Goal: Check status: Check status

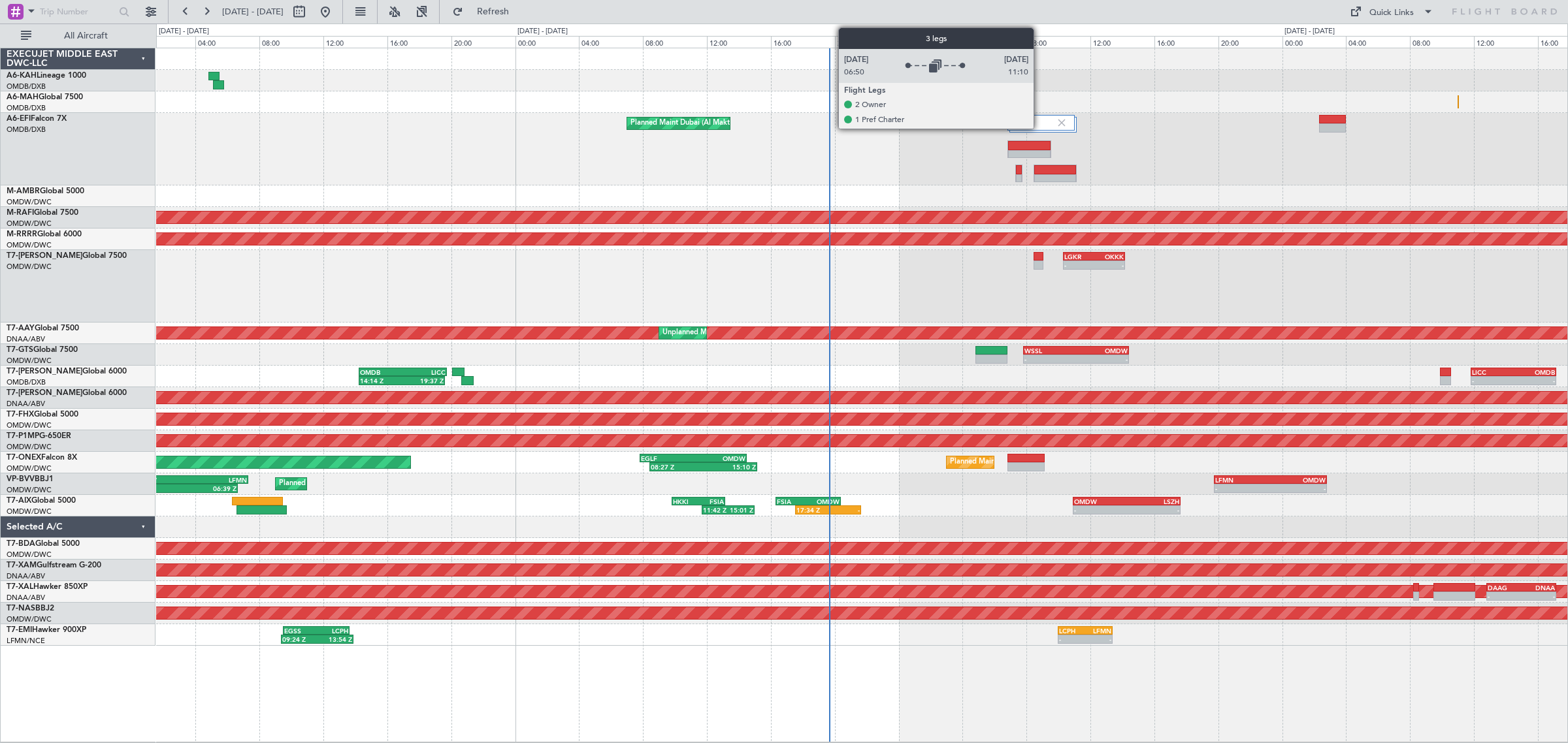
click at [1003, 124] on div at bounding box center [1041, 123] width 67 height 16
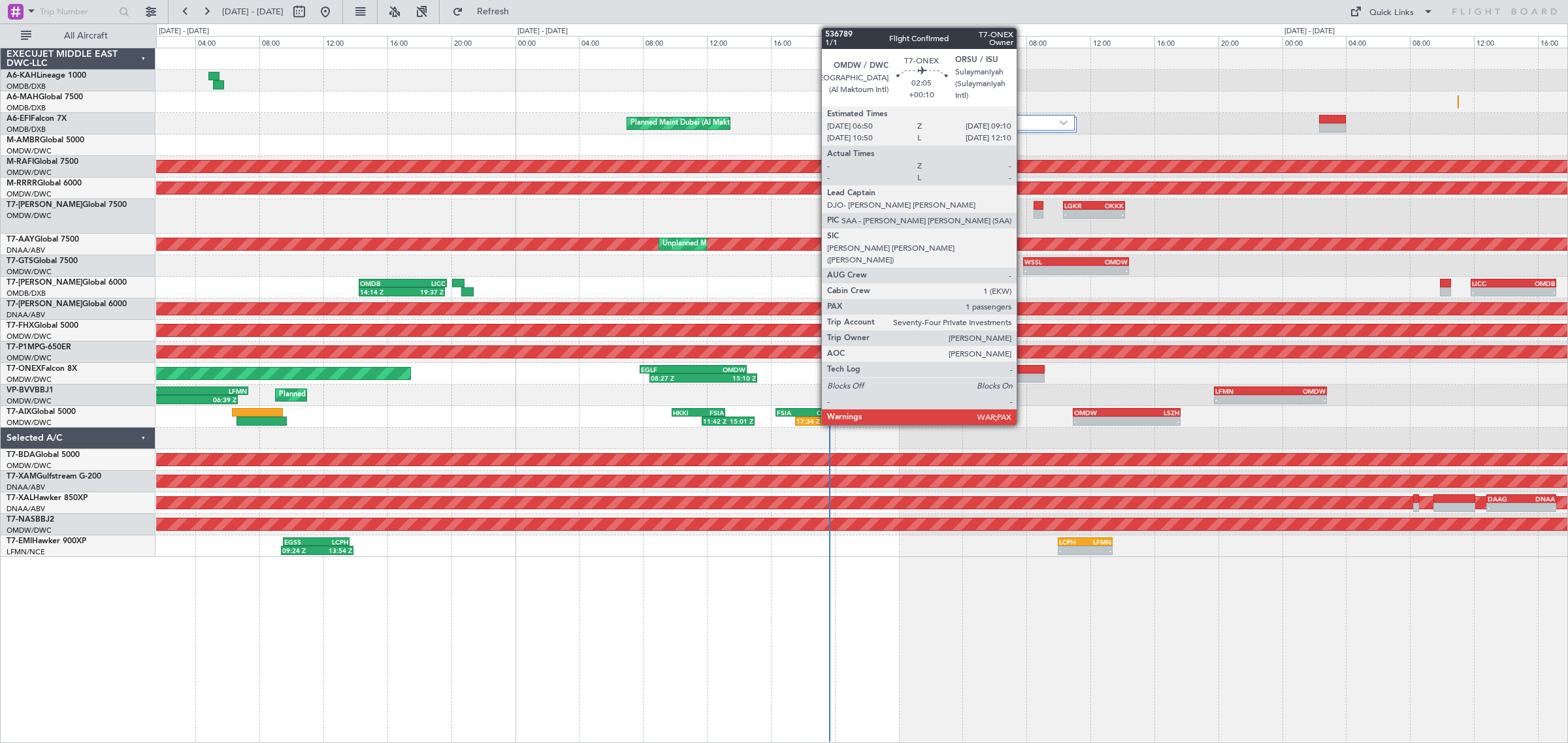
click at [1003, 375] on div at bounding box center [1026, 378] width 38 height 9
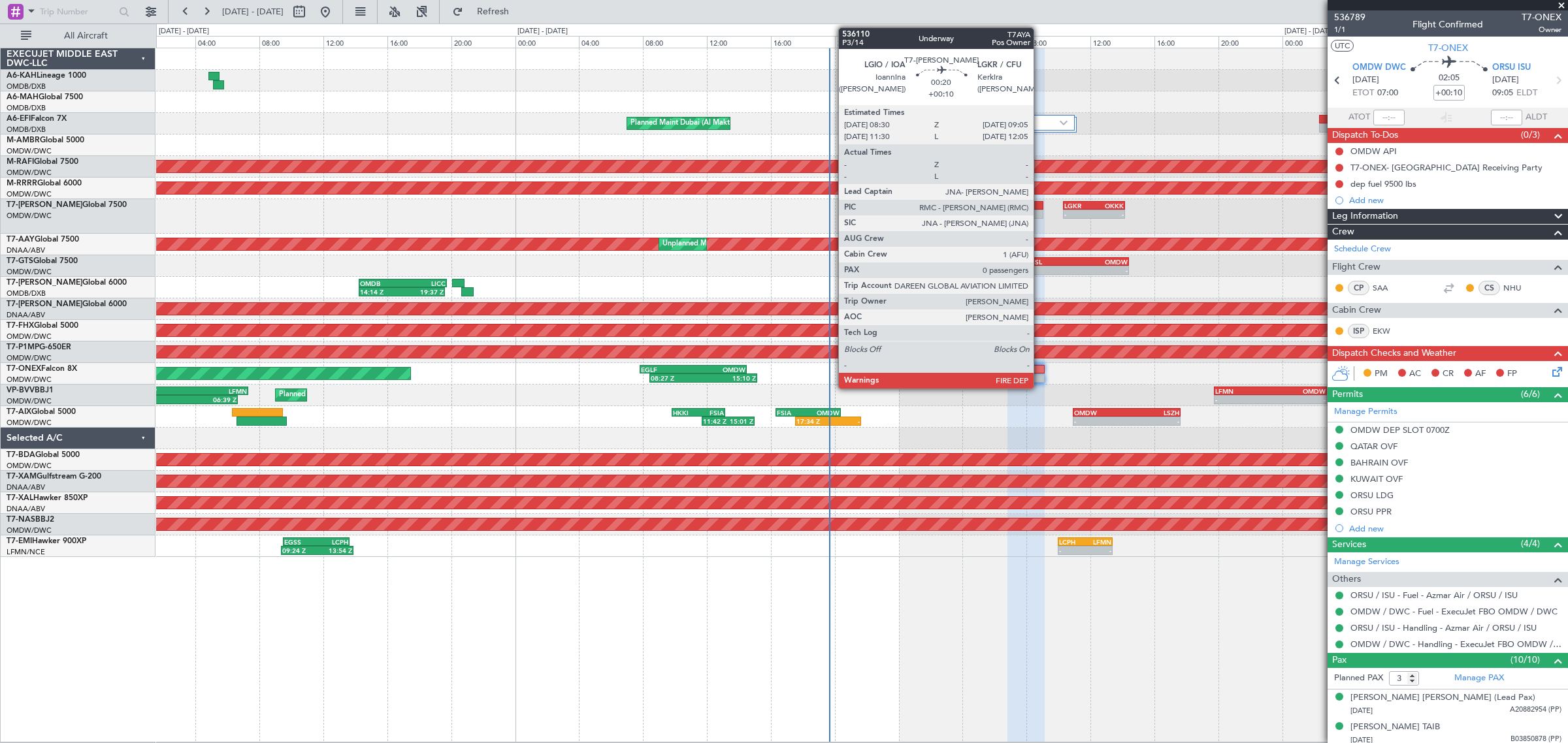
click at [1003, 214] on div at bounding box center [1038, 214] width 10 height 9
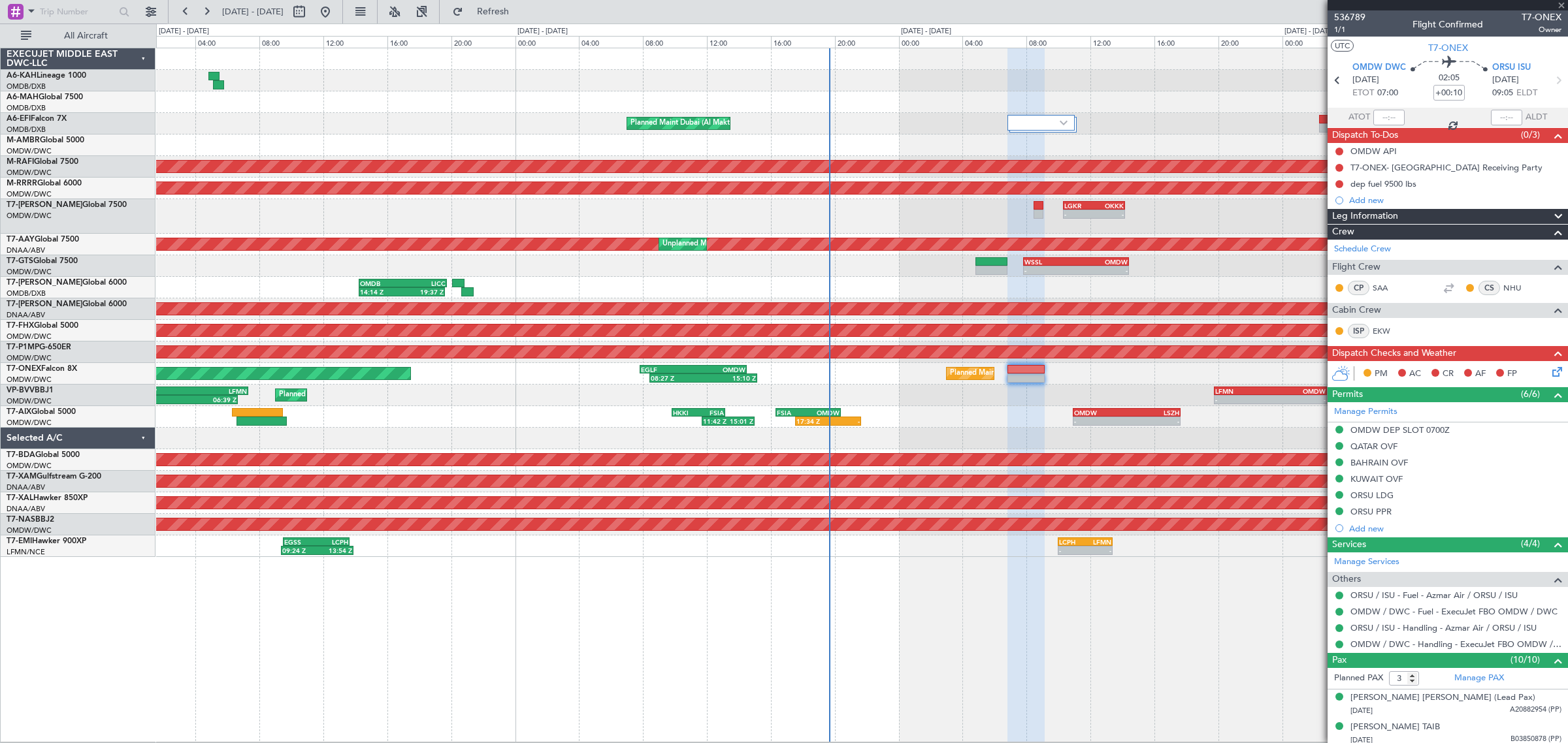
type input "0"
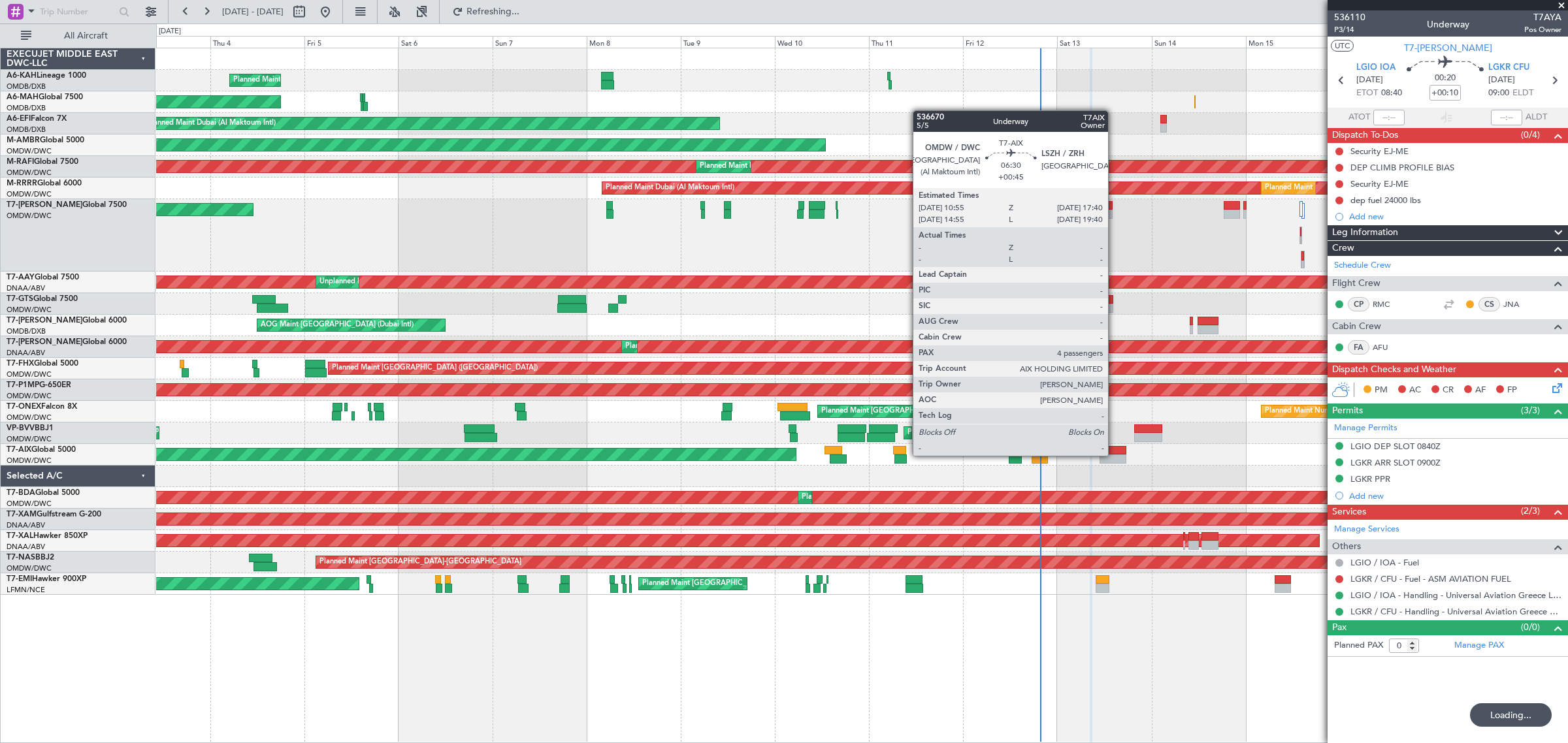
click at [1003, 455] on div at bounding box center [1113, 459] width 27 height 9
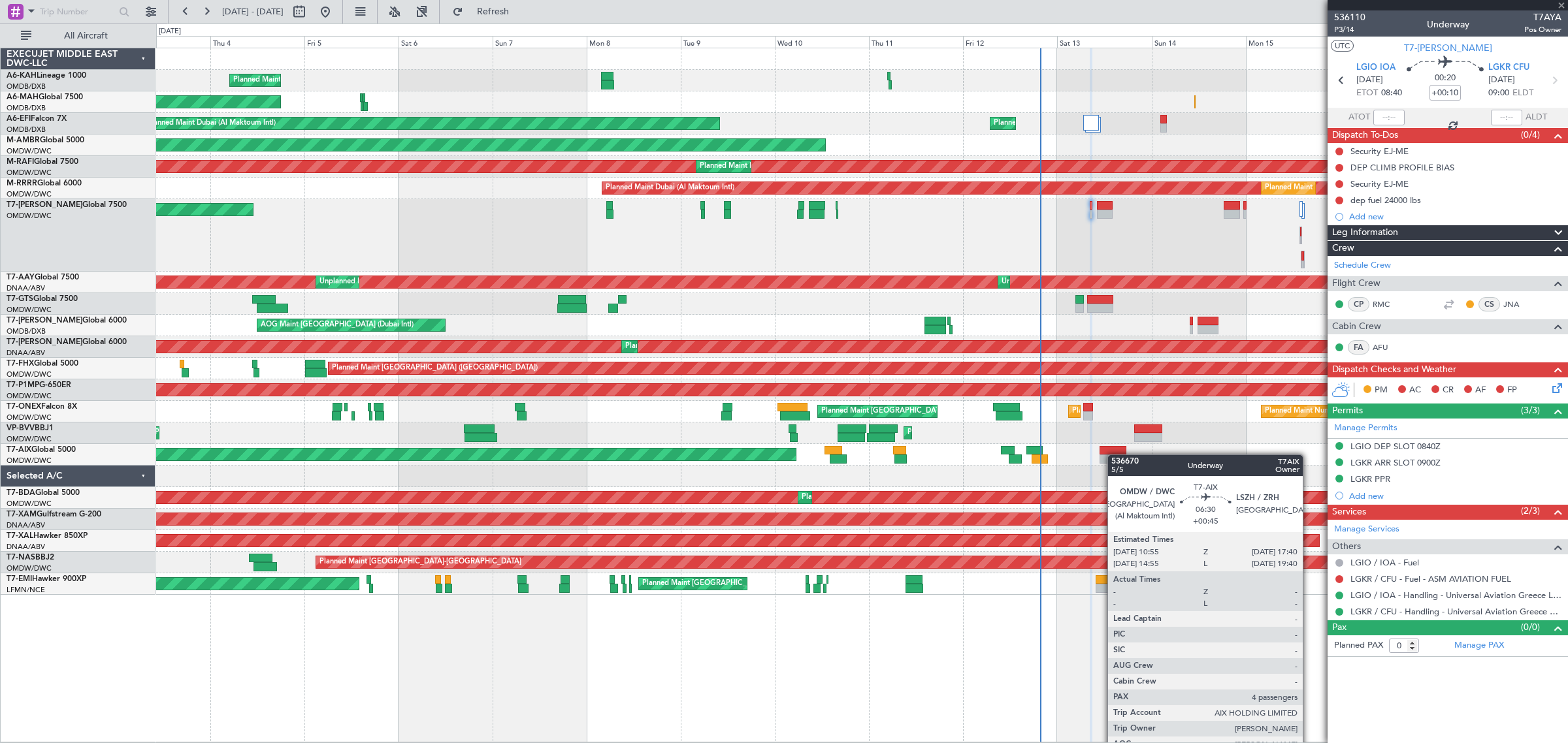
type input "+00:45"
type input "4"
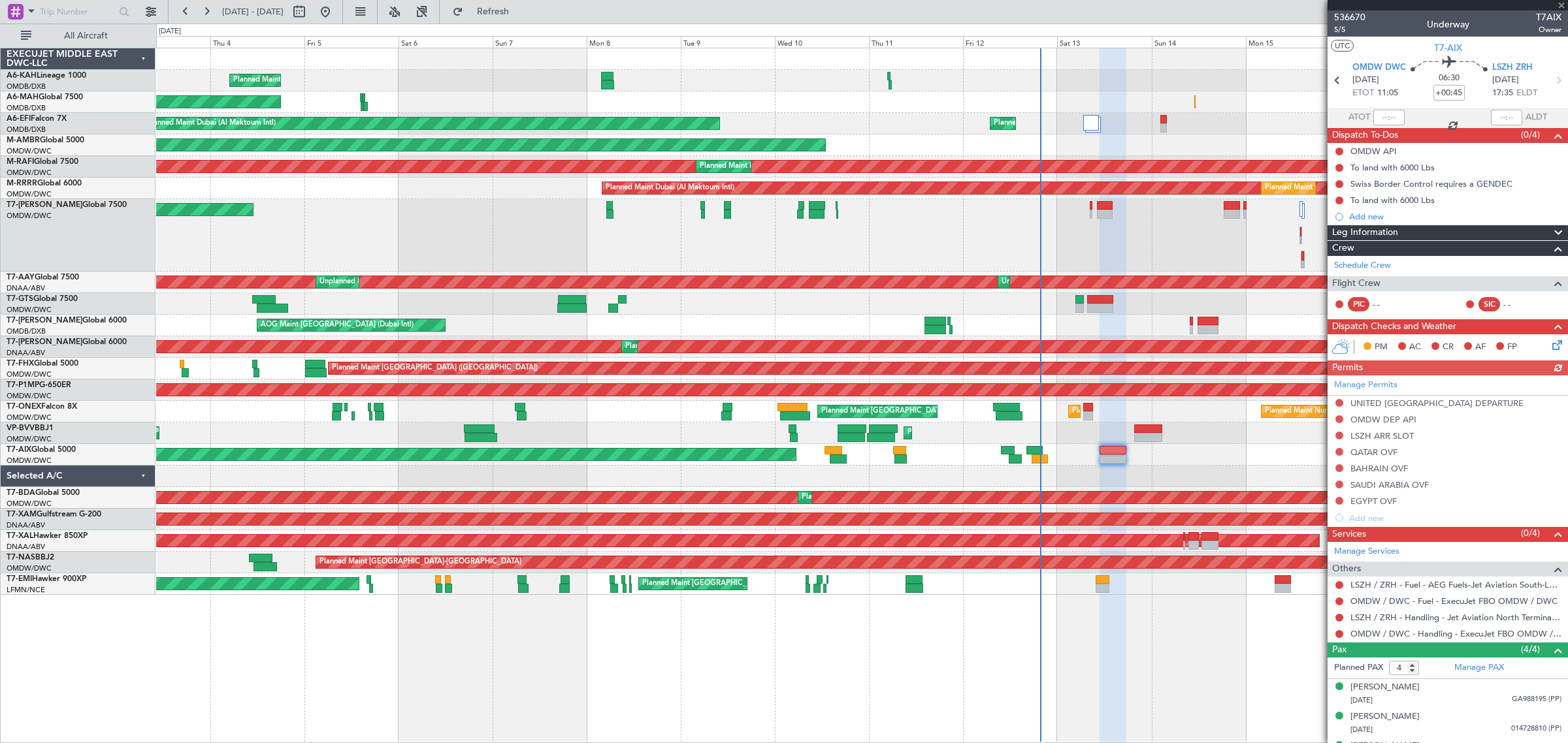
scroll to position [53, 0]
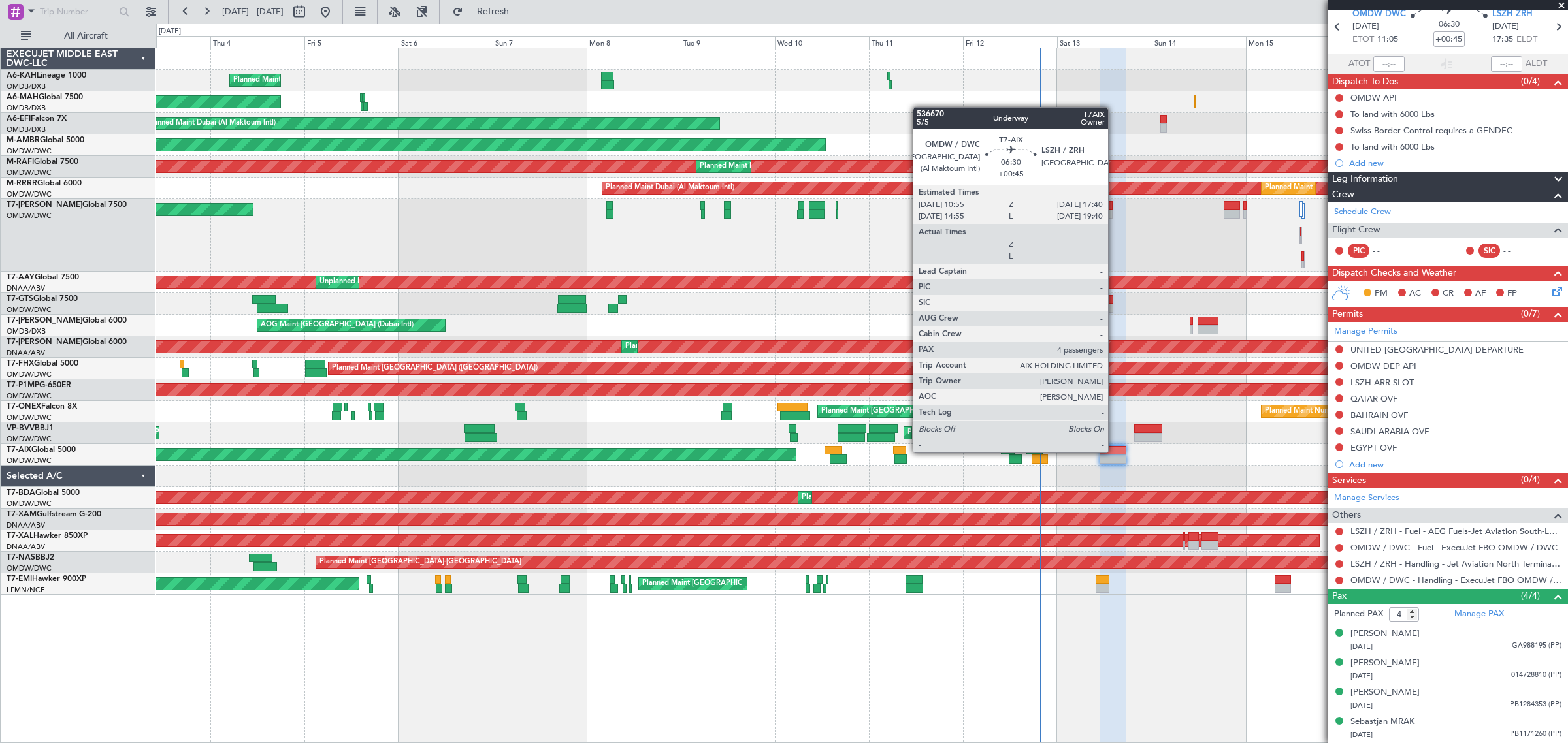
click at [1003, 452] on div at bounding box center [1113, 450] width 27 height 9
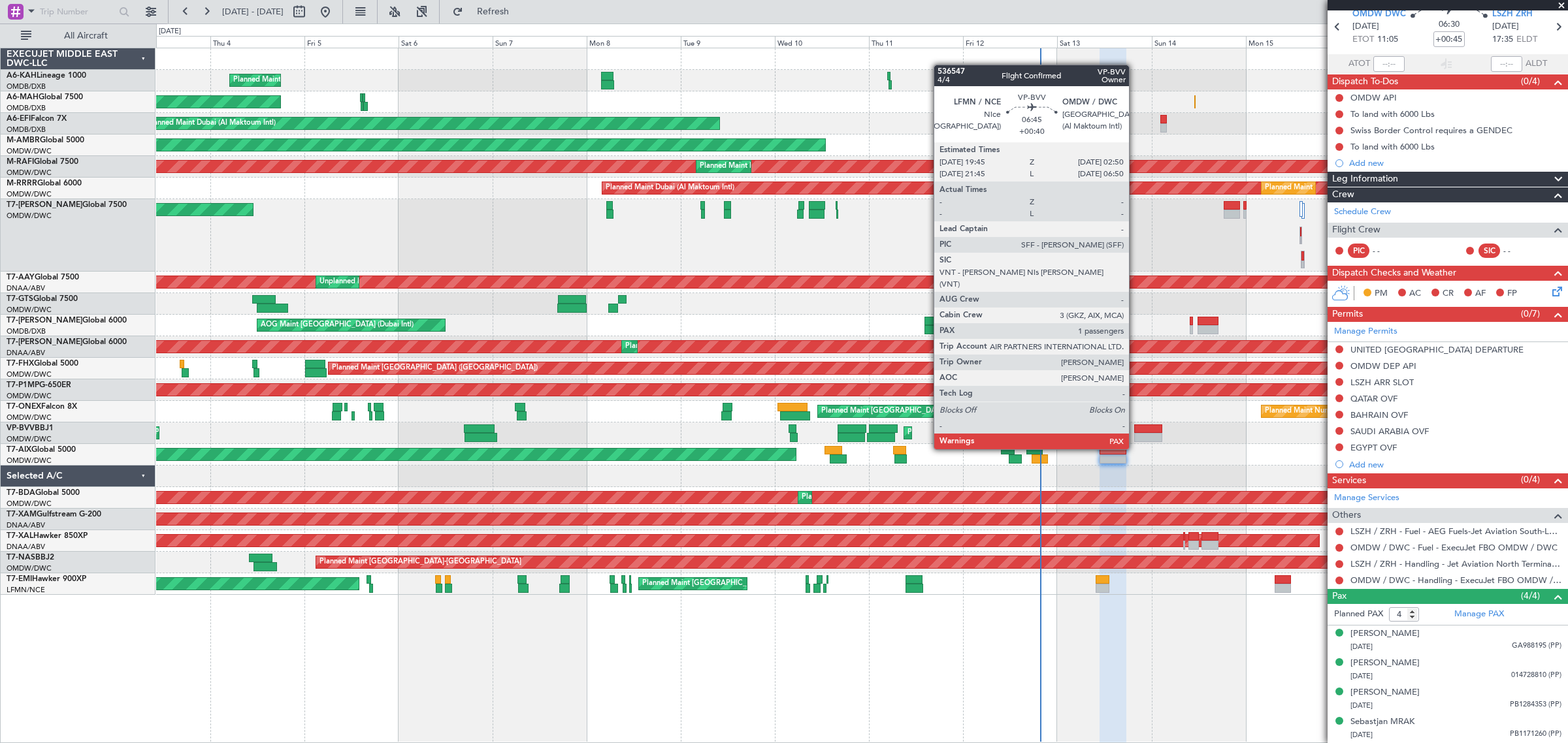
click at [1003, 425] on div at bounding box center [1147, 429] width 28 height 9
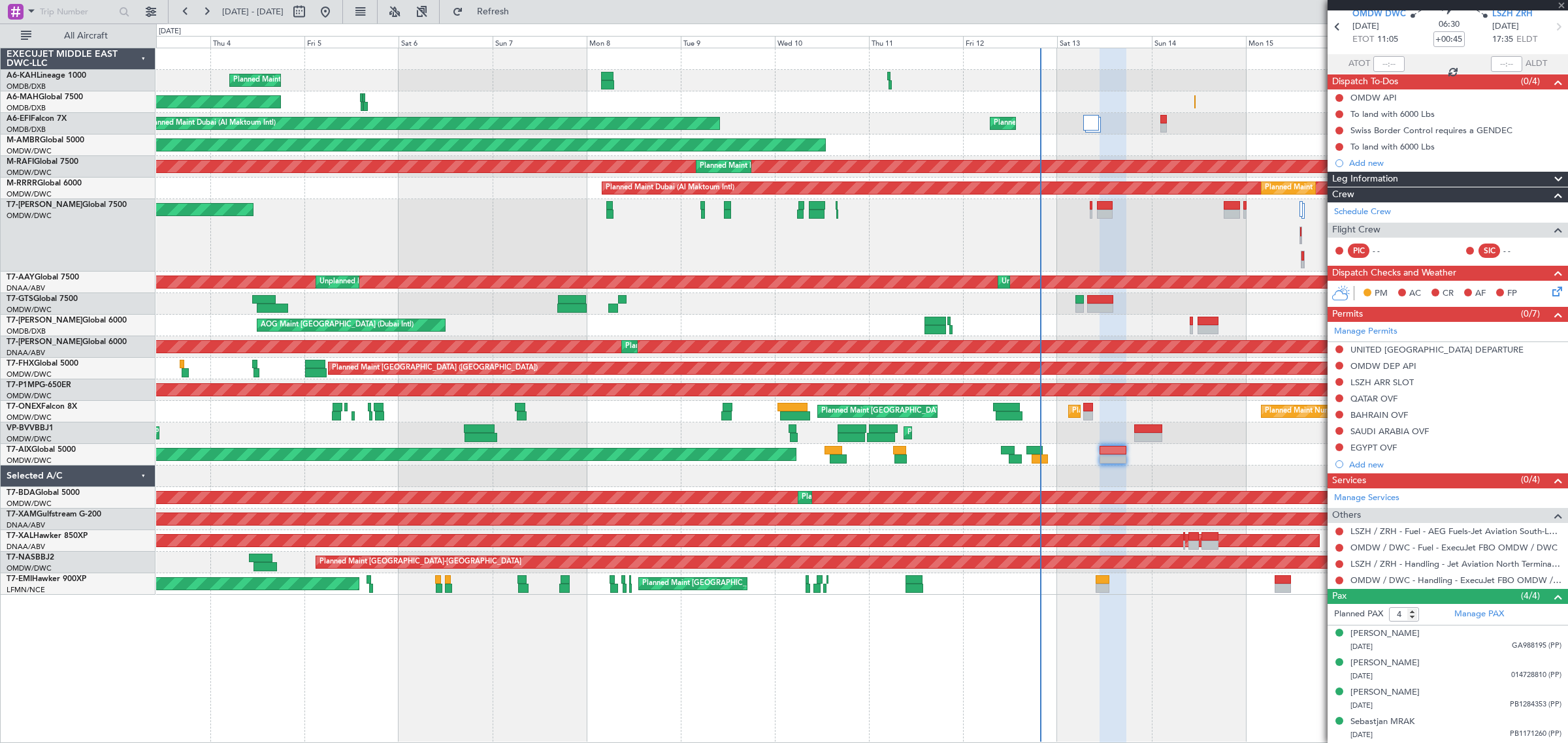
type input "+00:40"
type input "1"
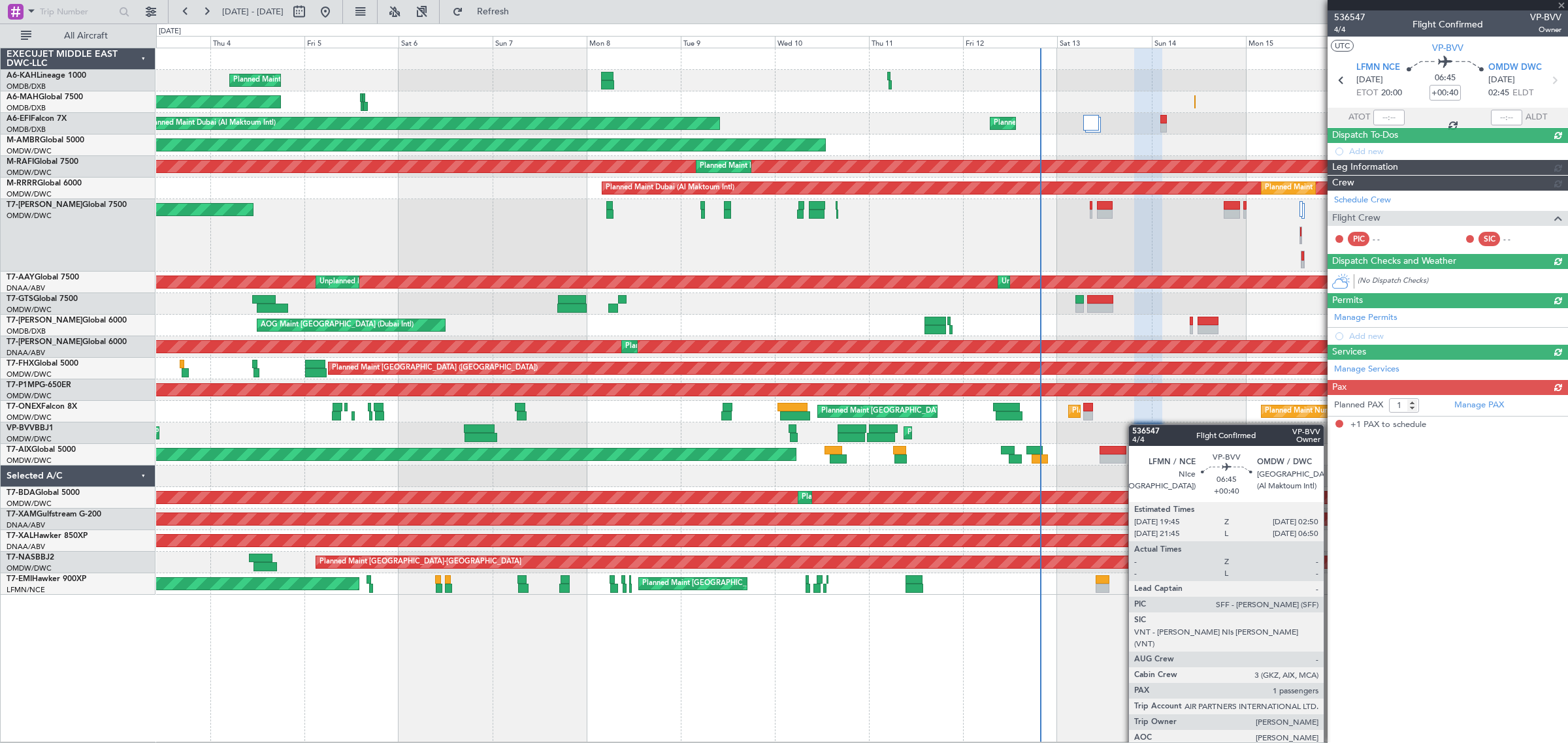
scroll to position [0, 0]
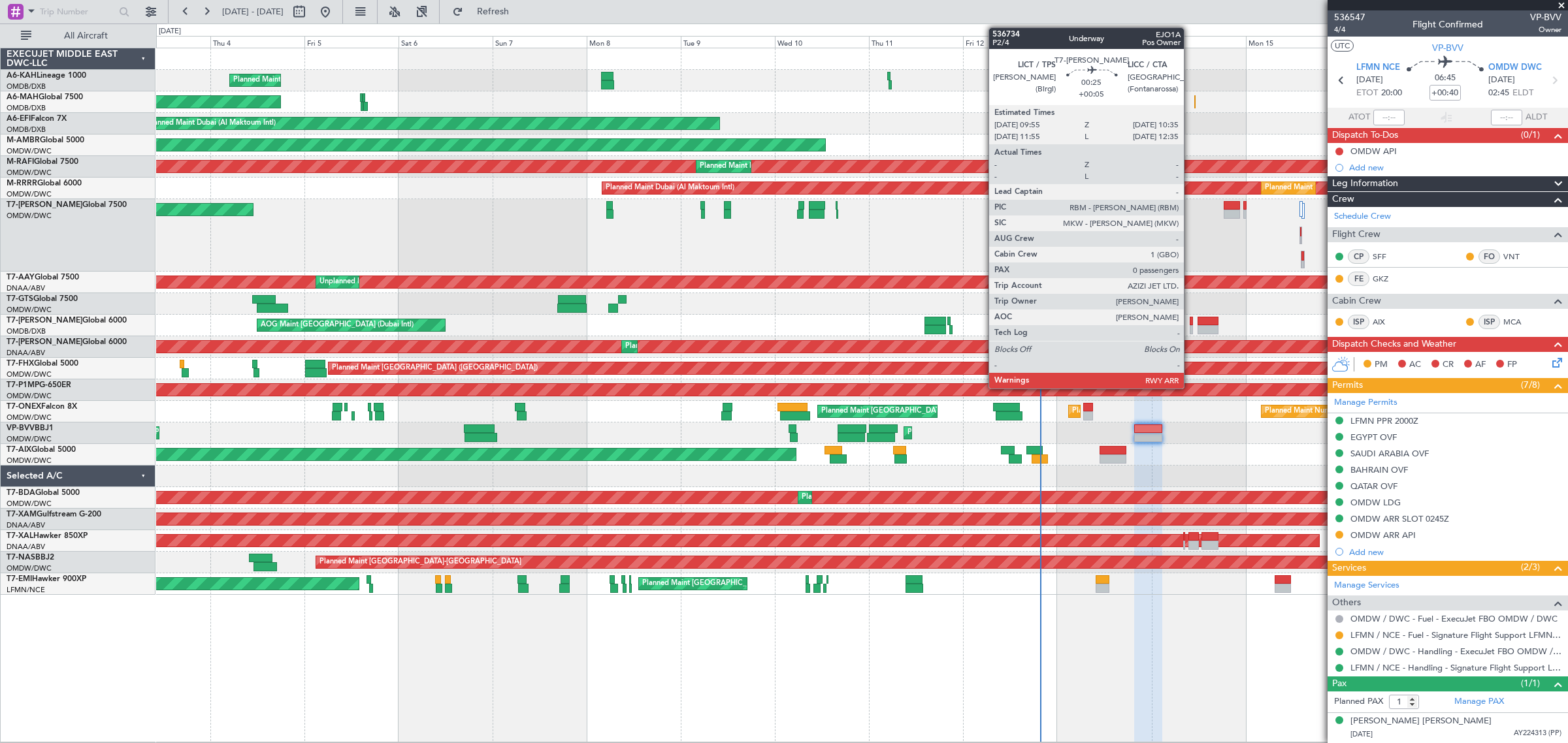
click at [1003, 323] on div at bounding box center [1191, 321] width 3 height 9
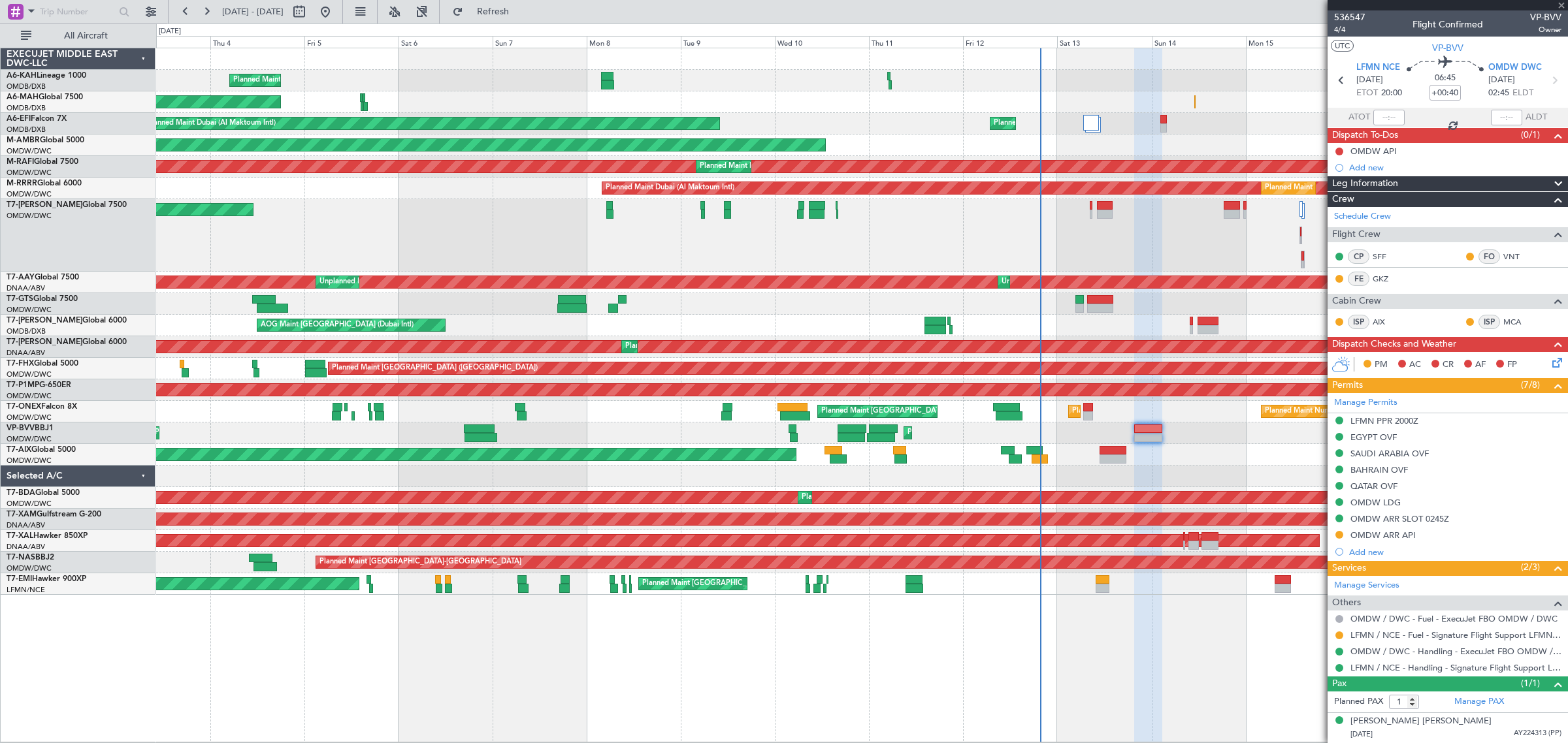
type input "+00:05"
type input "0"
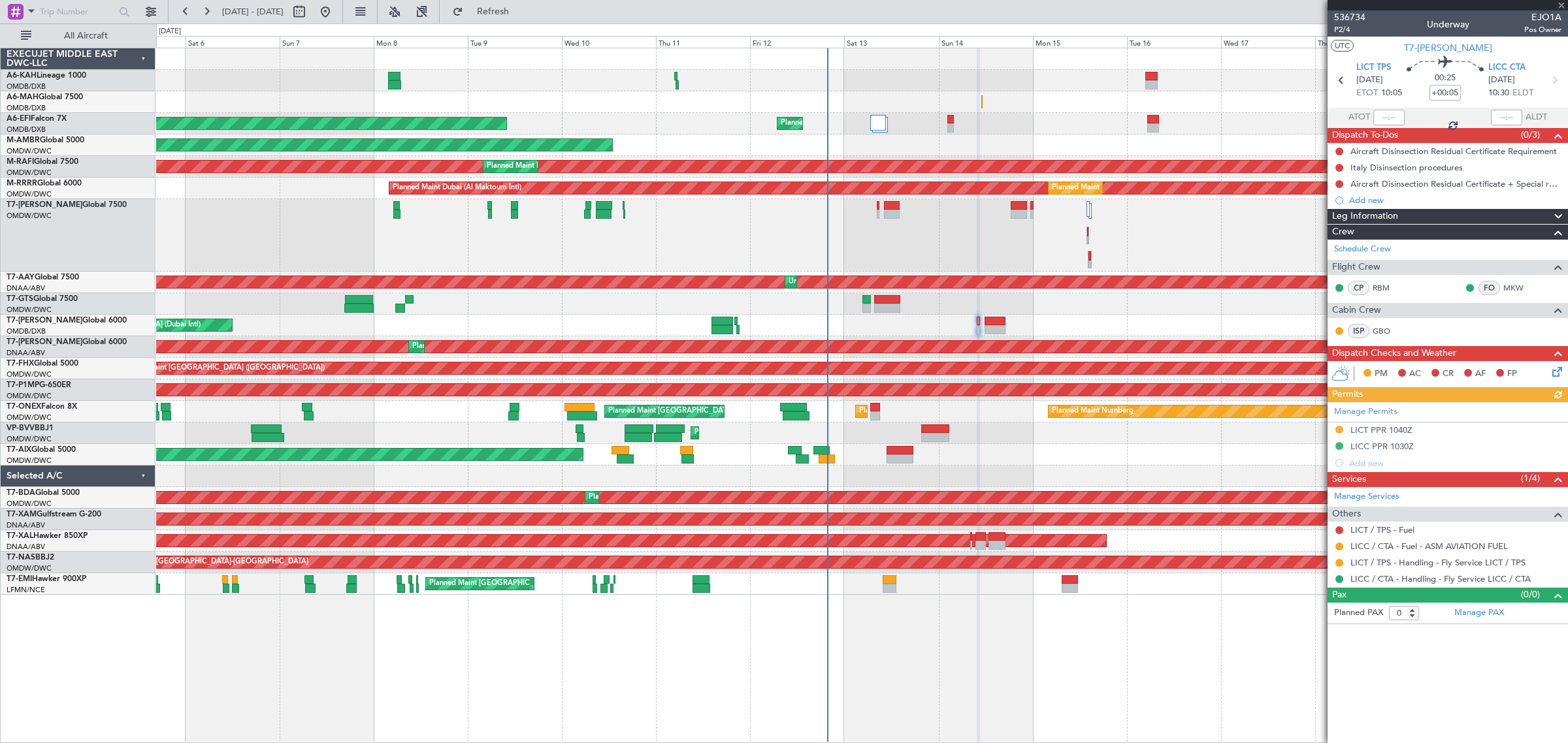
click at [1003, 269] on div "Planned Maint Dubai (Al Maktoum Intl) Planned Maint [GEOGRAPHIC_DATA] (Al Makto…" at bounding box center [862, 235] width 1412 height 72
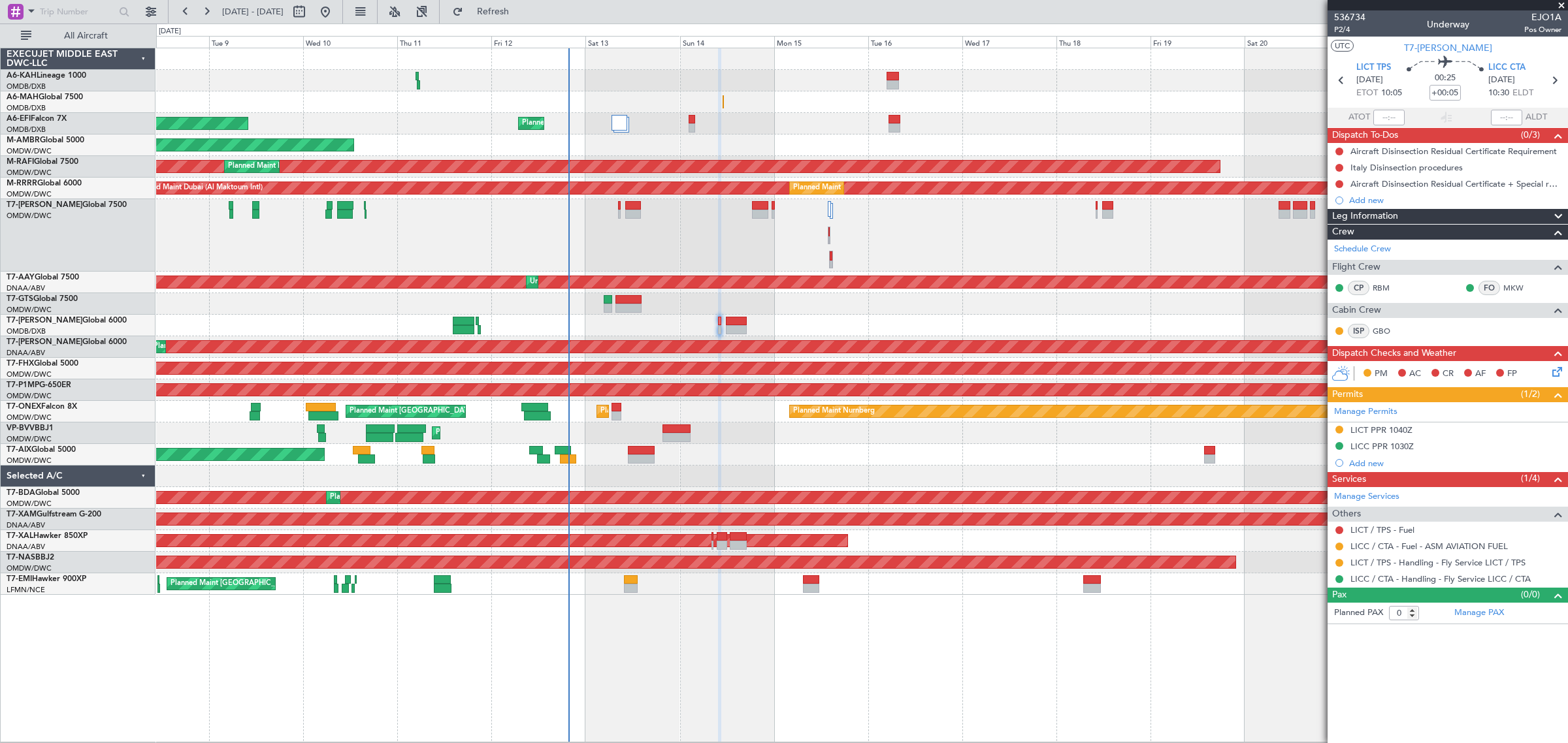
click at [834, 135] on div "Planned Maint Dubai (Al Maktoum Intl) Planned Maint [GEOGRAPHIC_DATA] ([GEOGRAP…" at bounding box center [862, 321] width 1412 height 547
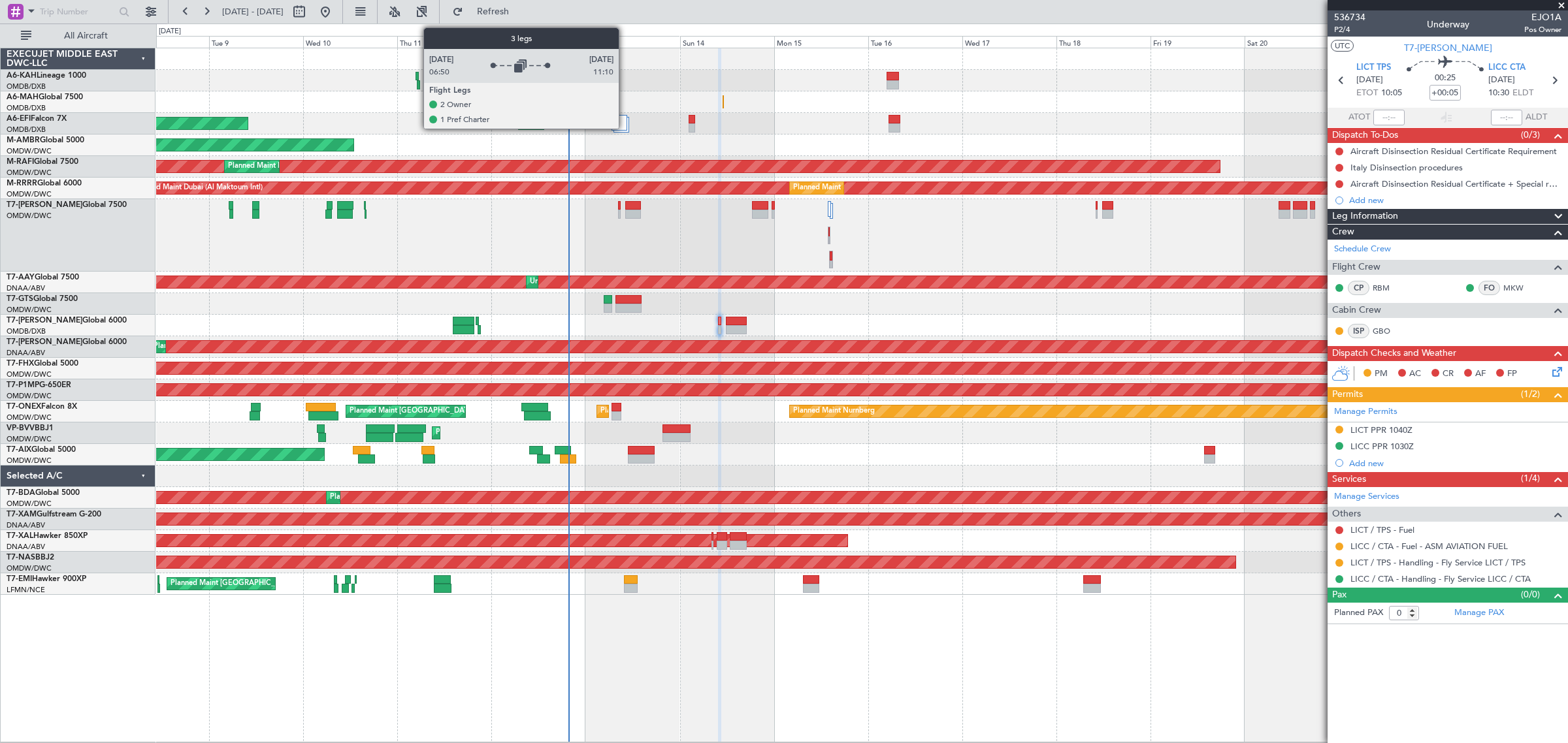
click at [625, 120] on div at bounding box center [619, 123] width 16 height 16
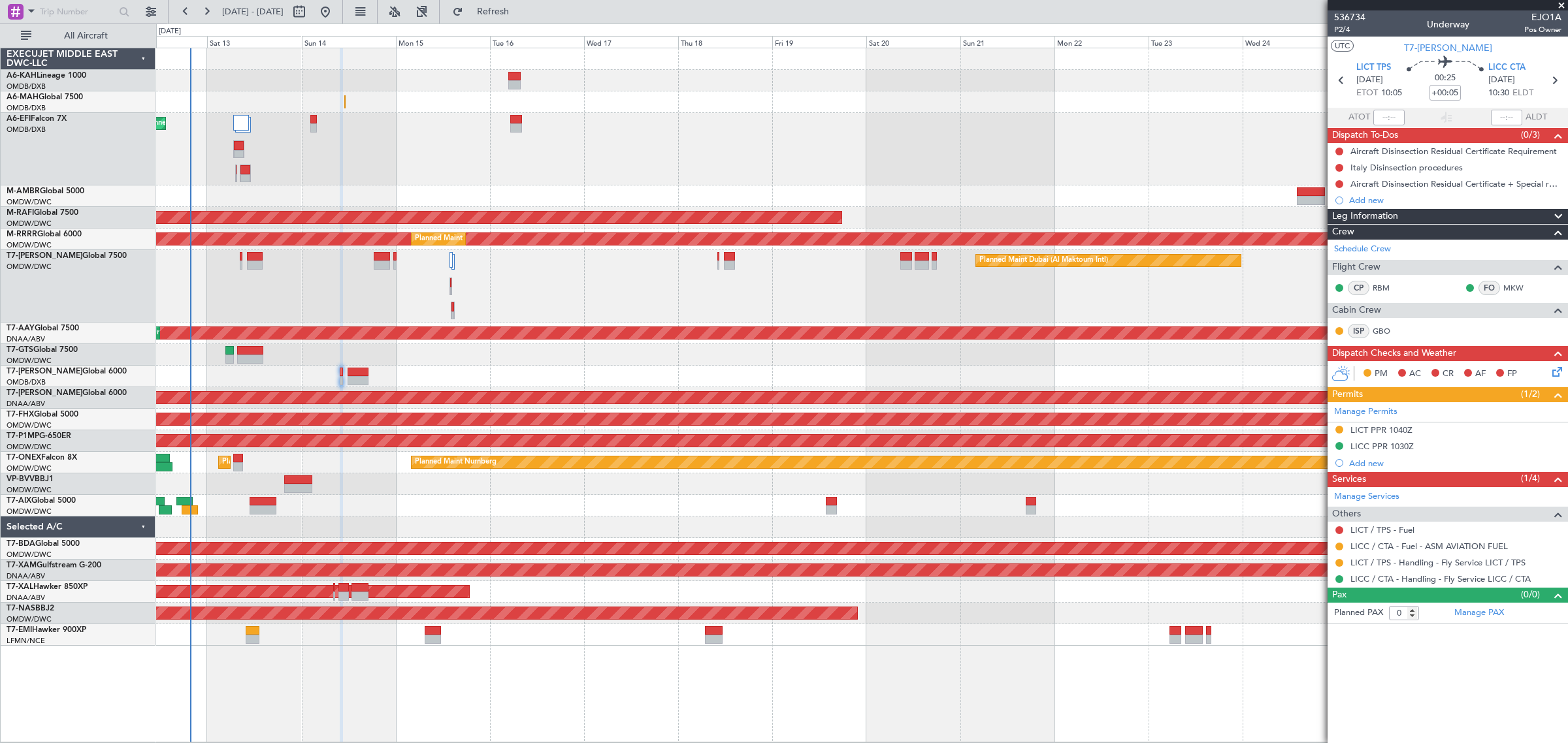
click at [573, 475] on div "AOG Maint" at bounding box center [862, 505] width 1412 height 22
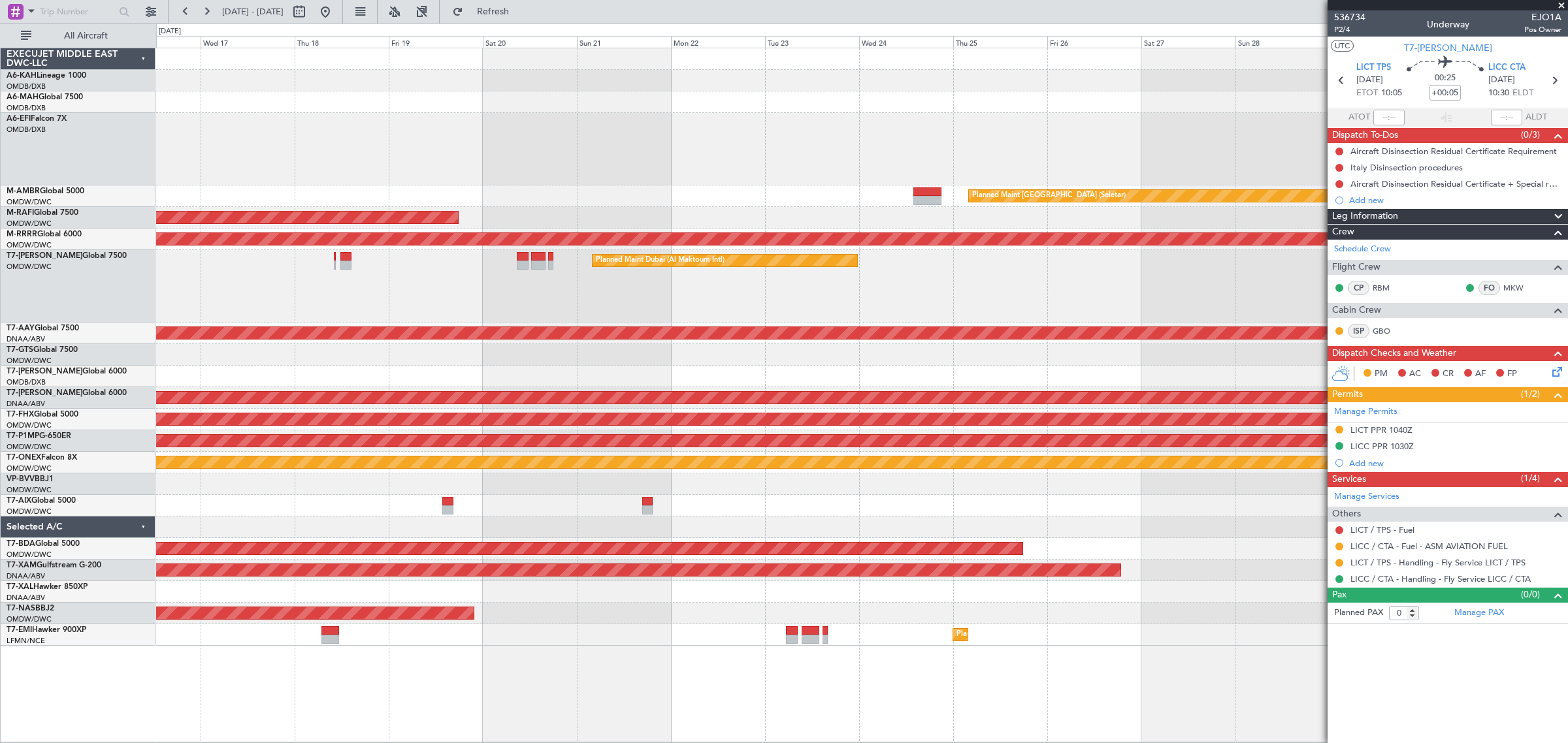
click at [752, 199] on div "Planned Maint [GEOGRAPHIC_DATA] (Seletar)" at bounding box center [862, 196] width 1412 height 22
